Goal: Transaction & Acquisition: Purchase product/service

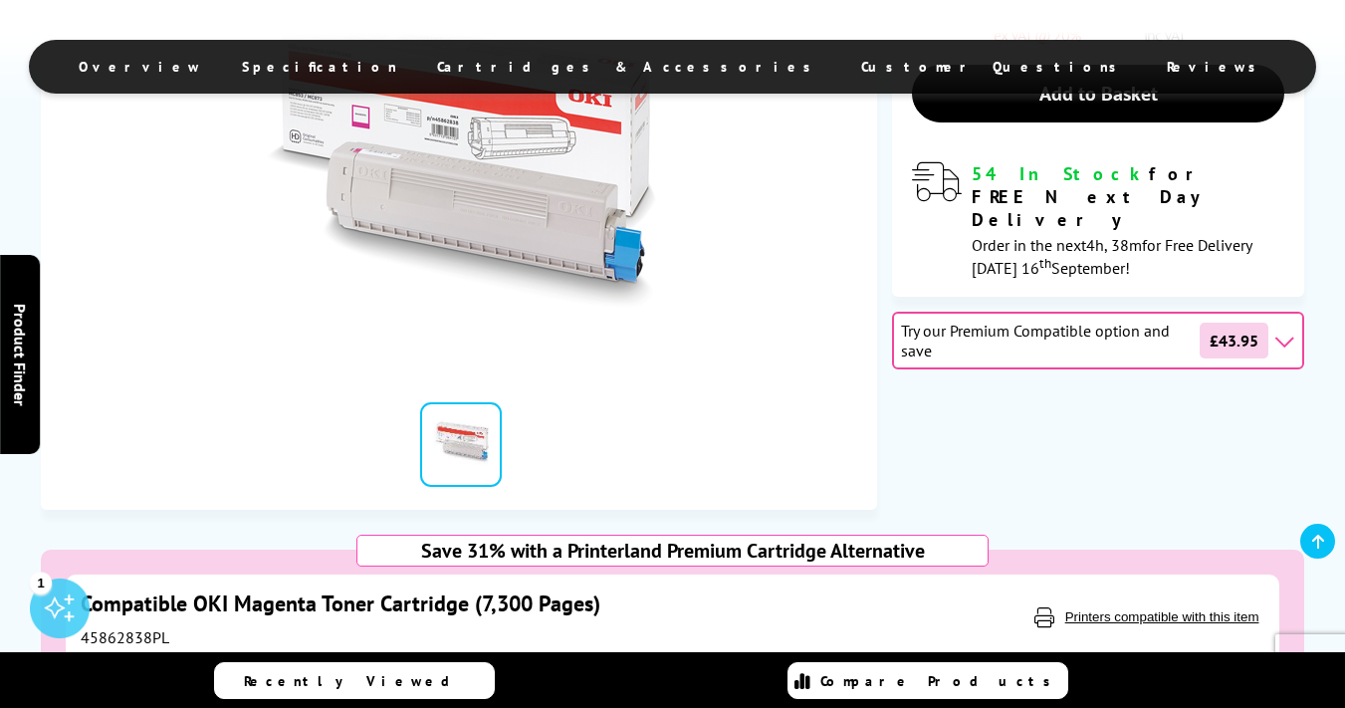
scroll to position [511, 0]
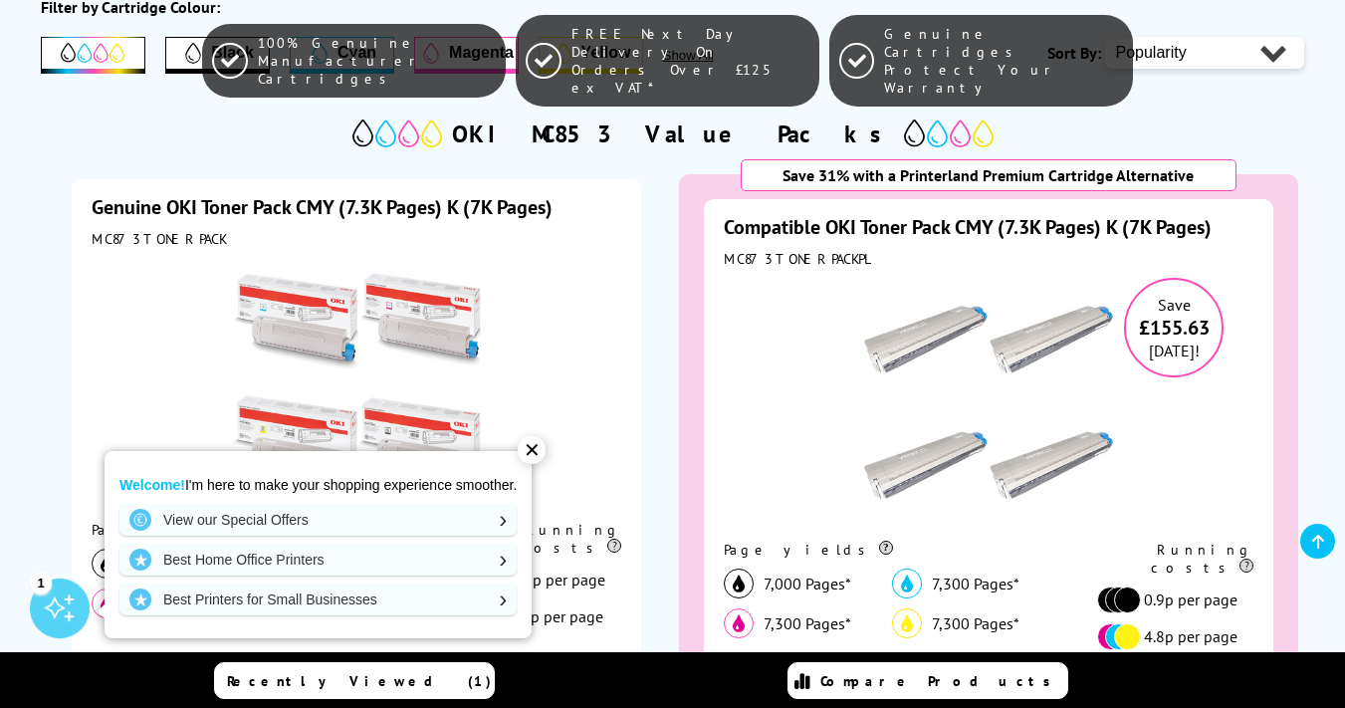
scroll to position [435, 0]
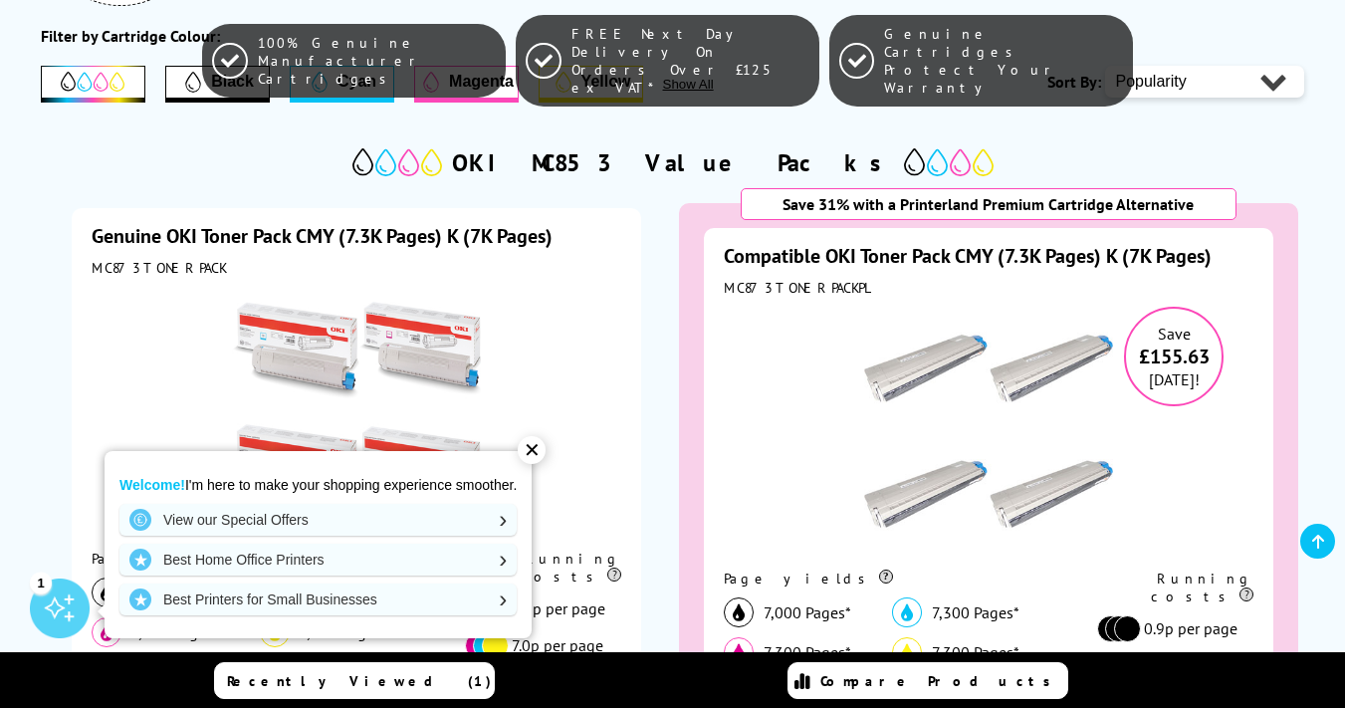
click at [872, 253] on link "Compatible OKI Toner Pack CMY (7.3K Pages) K (7K Pages)" at bounding box center [968, 256] width 488 height 26
